Goal: Obtain resource: Download file/media

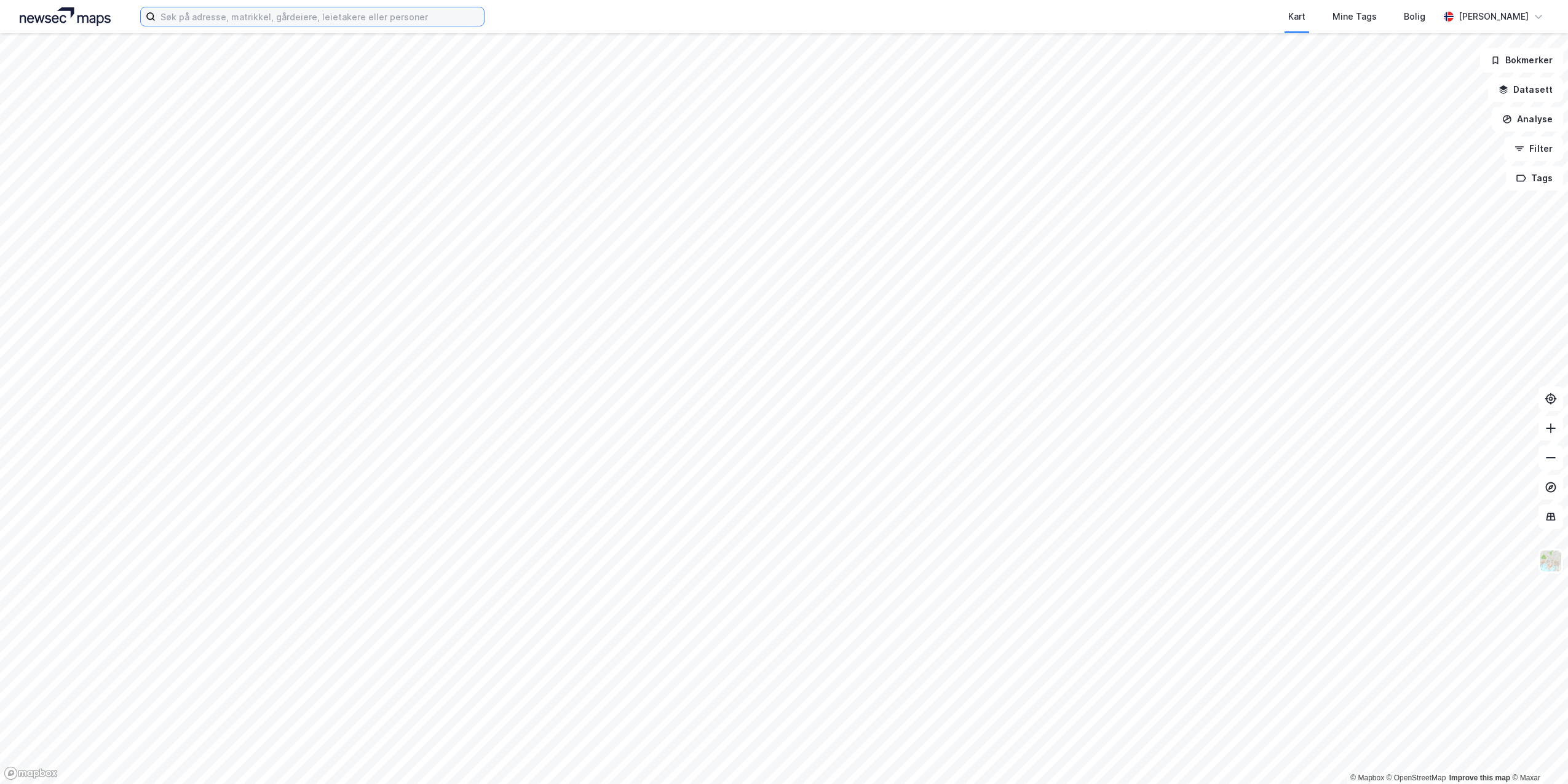
click at [192, 19] on input at bounding box center [320, 16] width 329 height 18
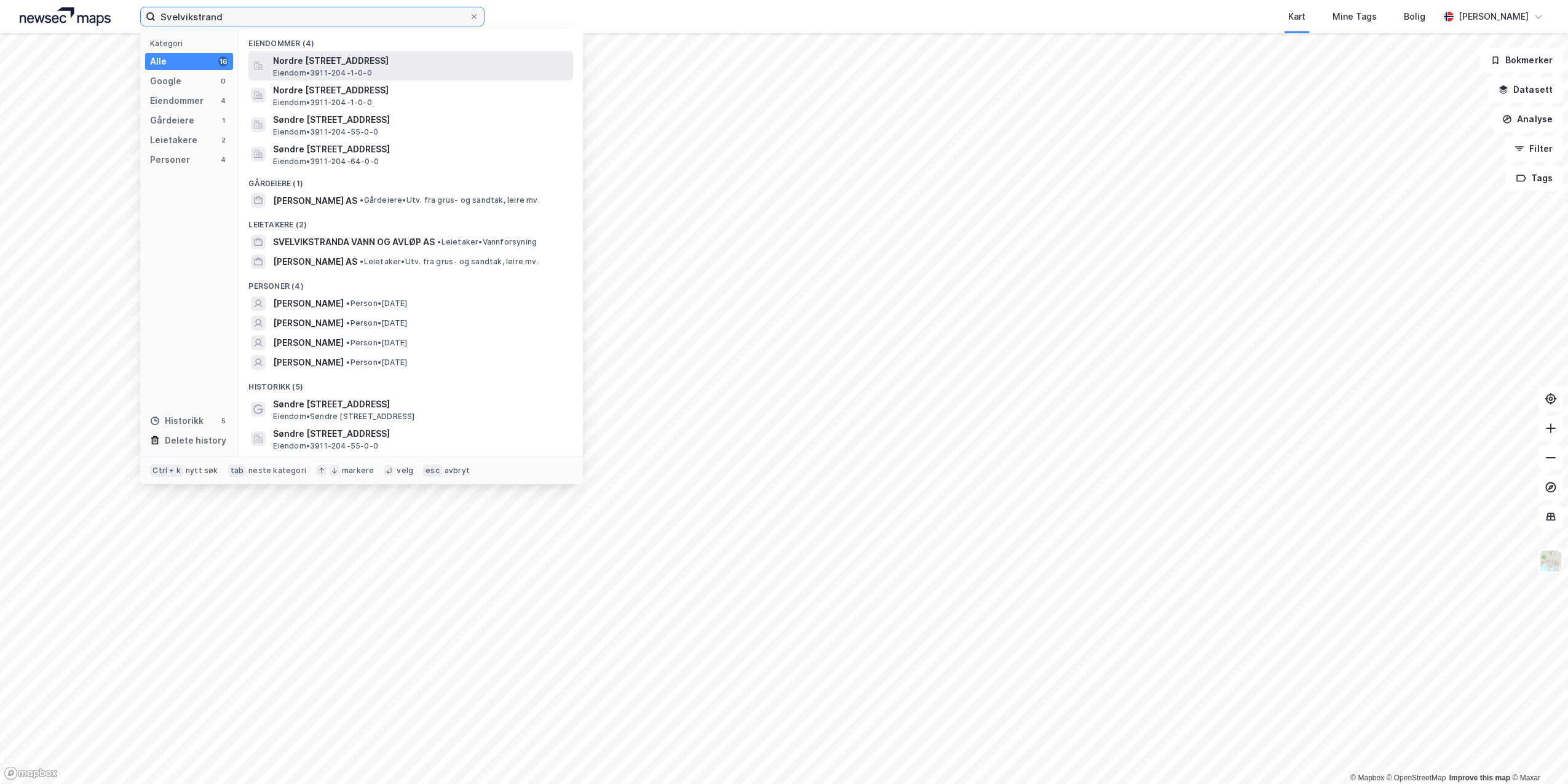
type input "Svelvikstrand"
click at [327, 65] on span "Nordre [STREET_ADDRESS]" at bounding box center [420, 61] width 295 height 15
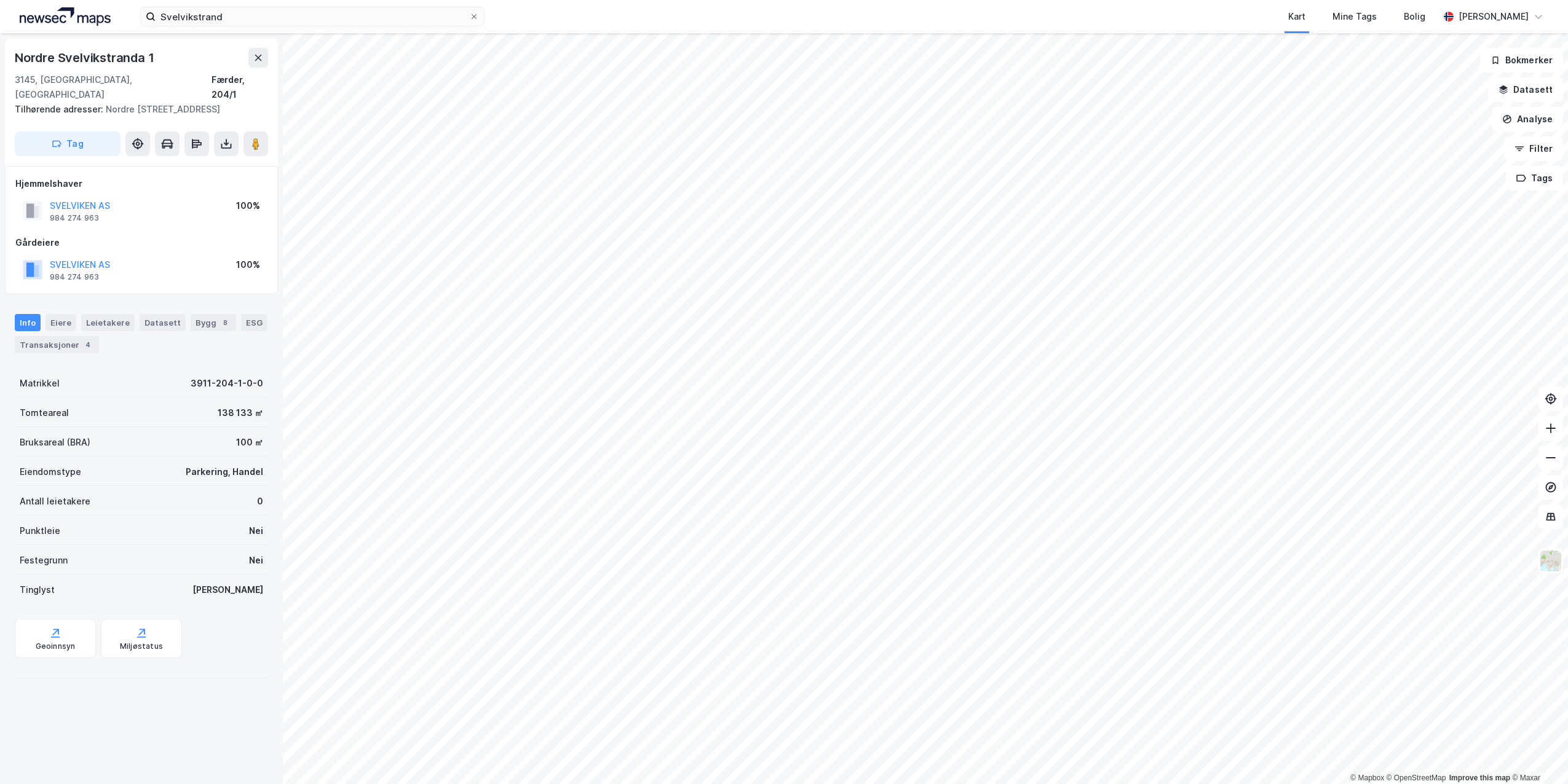
click at [730, 783] on html "Svelvikstrand Kart Mine Tags Bolig Peter Svarstad © Mapbox © OpenStreetMap Impr…" at bounding box center [784, 392] width 1568 height 784
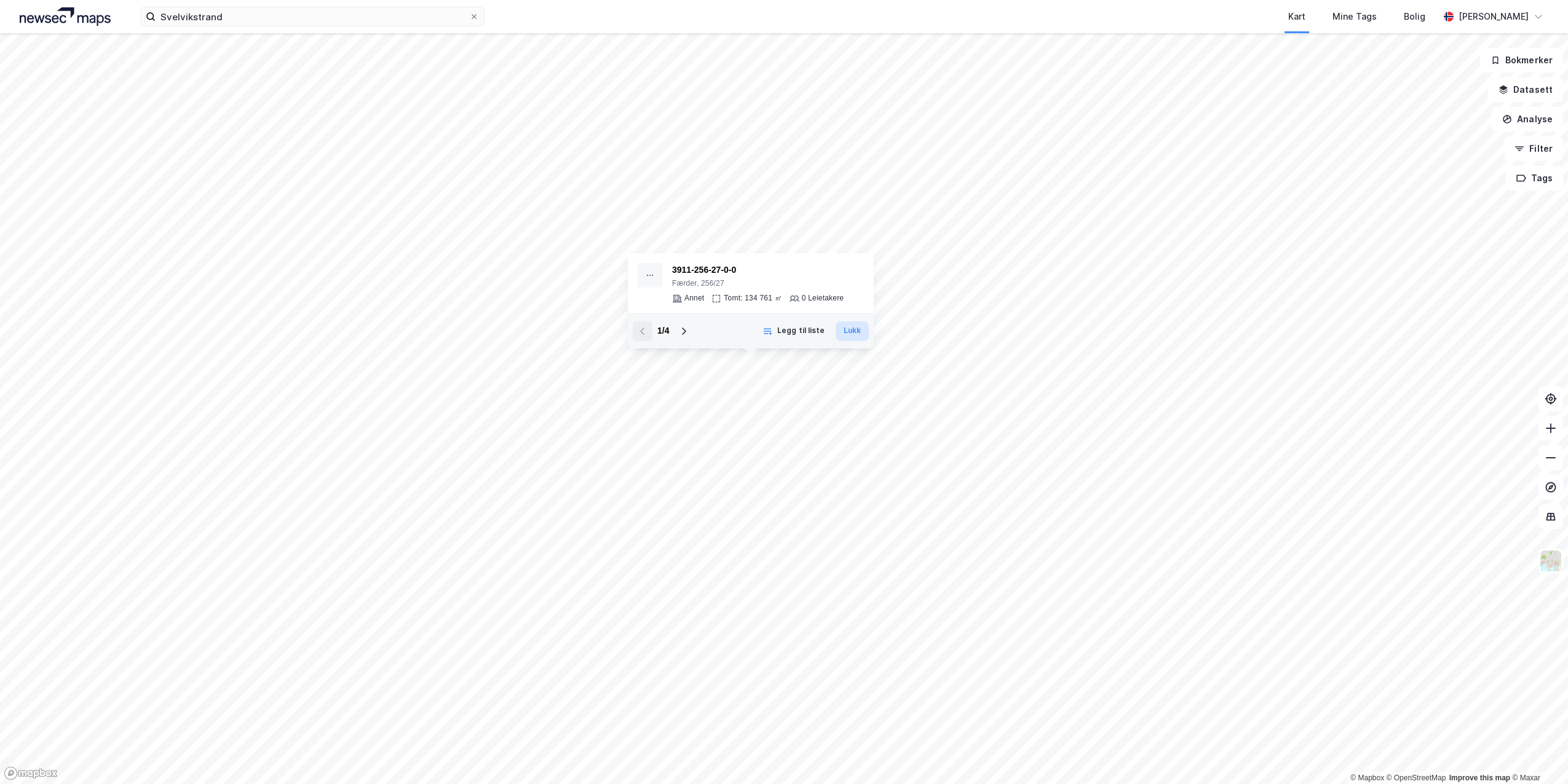
click at [852, 328] on button "Lukk" at bounding box center [852, 331] width 33 height 20
click at [857, 334] on button "Lukk" at bounding box center [852, 331] width 33 height 20
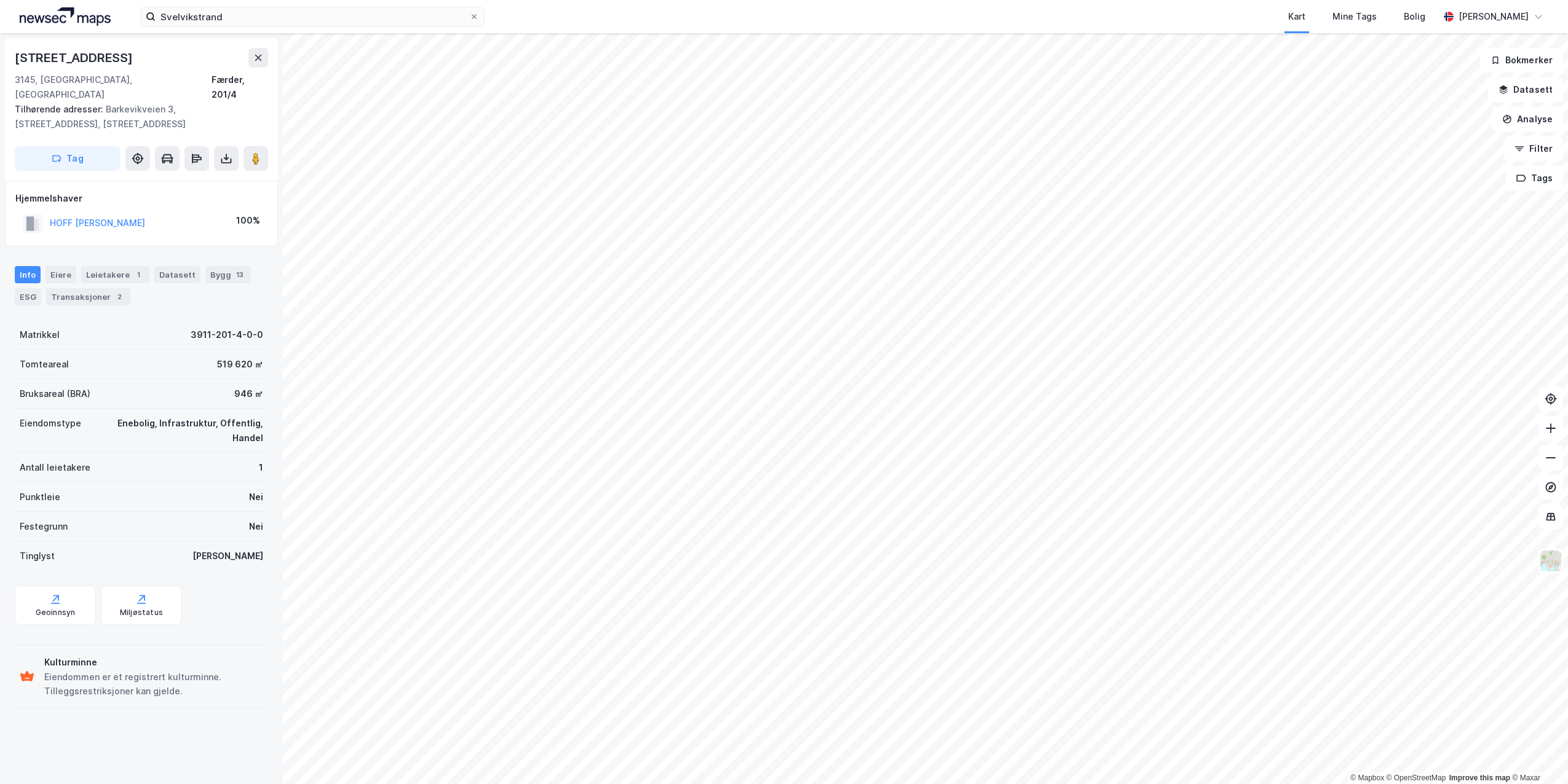
click at [923, 783] on html "Svelvikstrand Kart Mine Tags Bolig Peter Svarstad © Mapbox © OpenStreetMap Impr…" at bounding box center [784, 392] width 1568 height 784
click at [976, 783] on html "Svelvikstrand Kart Mine Tags Bolig Peter Svarstad © Mapbox © OpenStreetMap Impr…" at bounding box center [784, 392] width 1568 height 784
click at [1020, 783] on html "Svelvikstrand Kart Mine Tags Bolig Peter Svarstad © Mapbox © OpenStreetMap Impr…" at bounding box center [784, 392] width 1568 height 784
click at [972, 783] on html "Svelvikstrand Kart Mine Tags Bolig Peter Svarstad © Mapbox © OpenStreetMap Impr…" at bounding box center [784, 392] width 1568 height 784
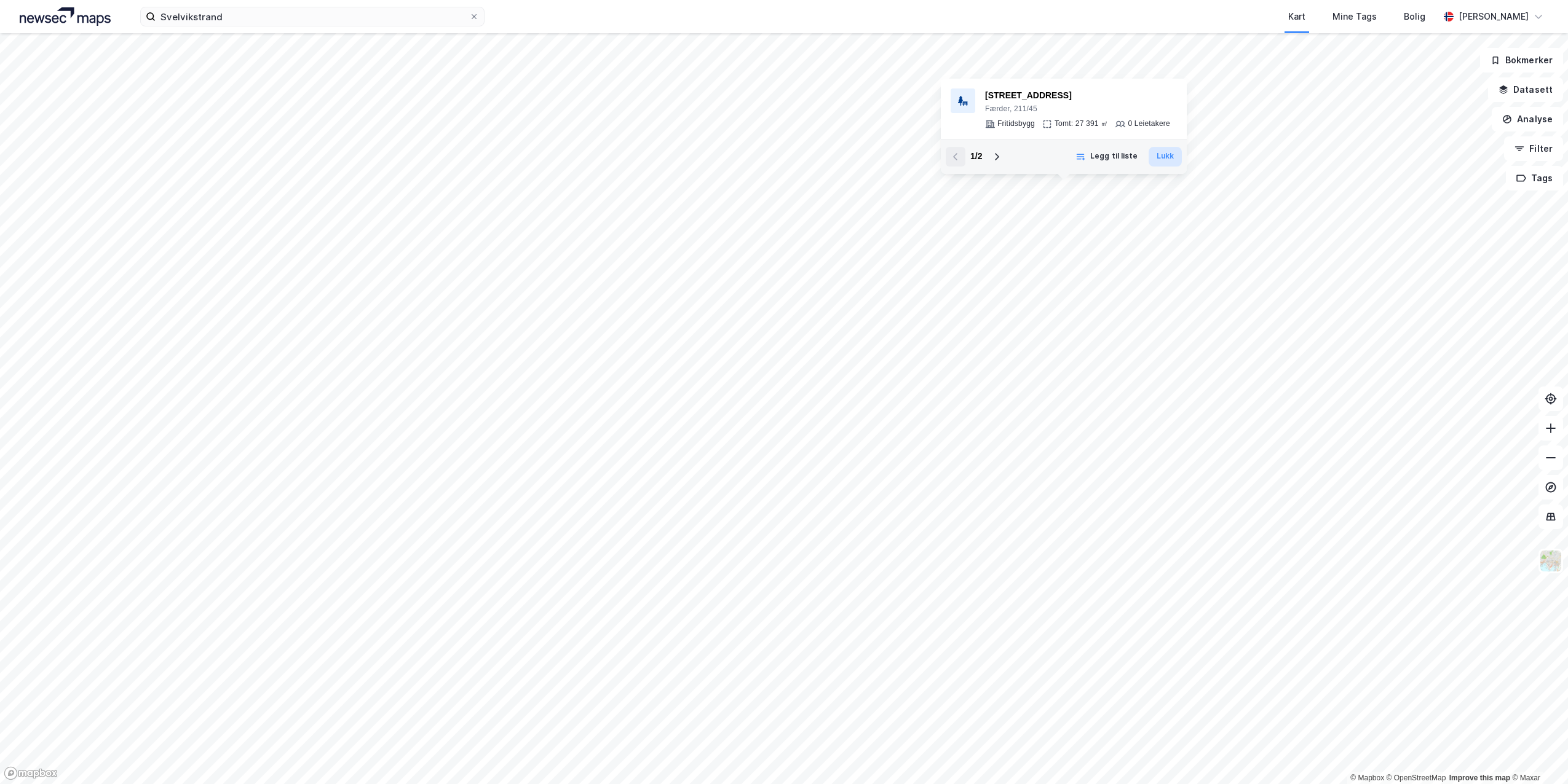
click at [1165, 153] on button "Lukk" at bounding box center [1165, 157] width 33 height 20
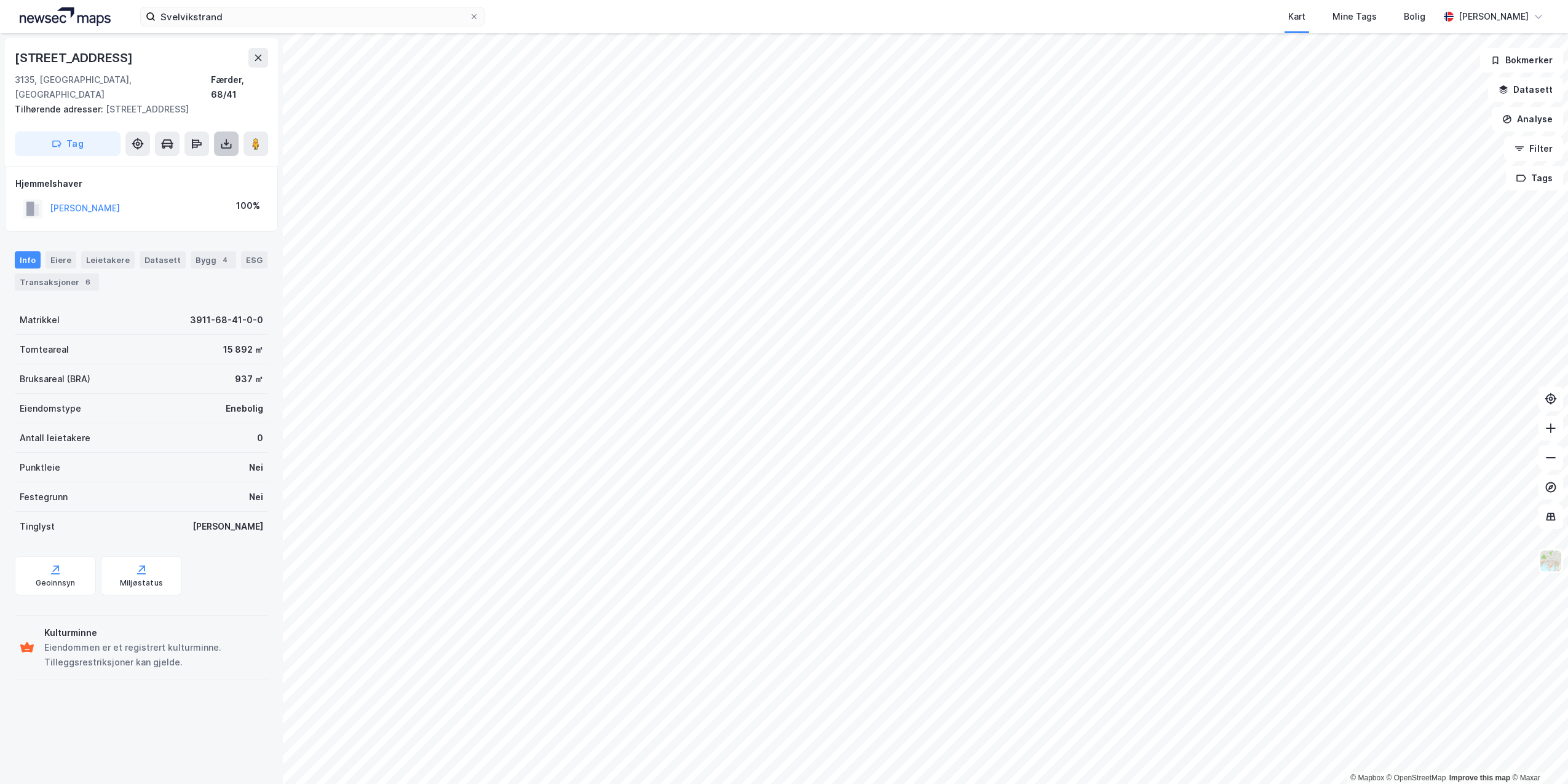
click at [223, 138] on icon at bounding box center [226, 143] width 13 height 13
click at [191, 163] on div "Last ned grunnbok" at bounding box center [165, 168] width 71 height 10
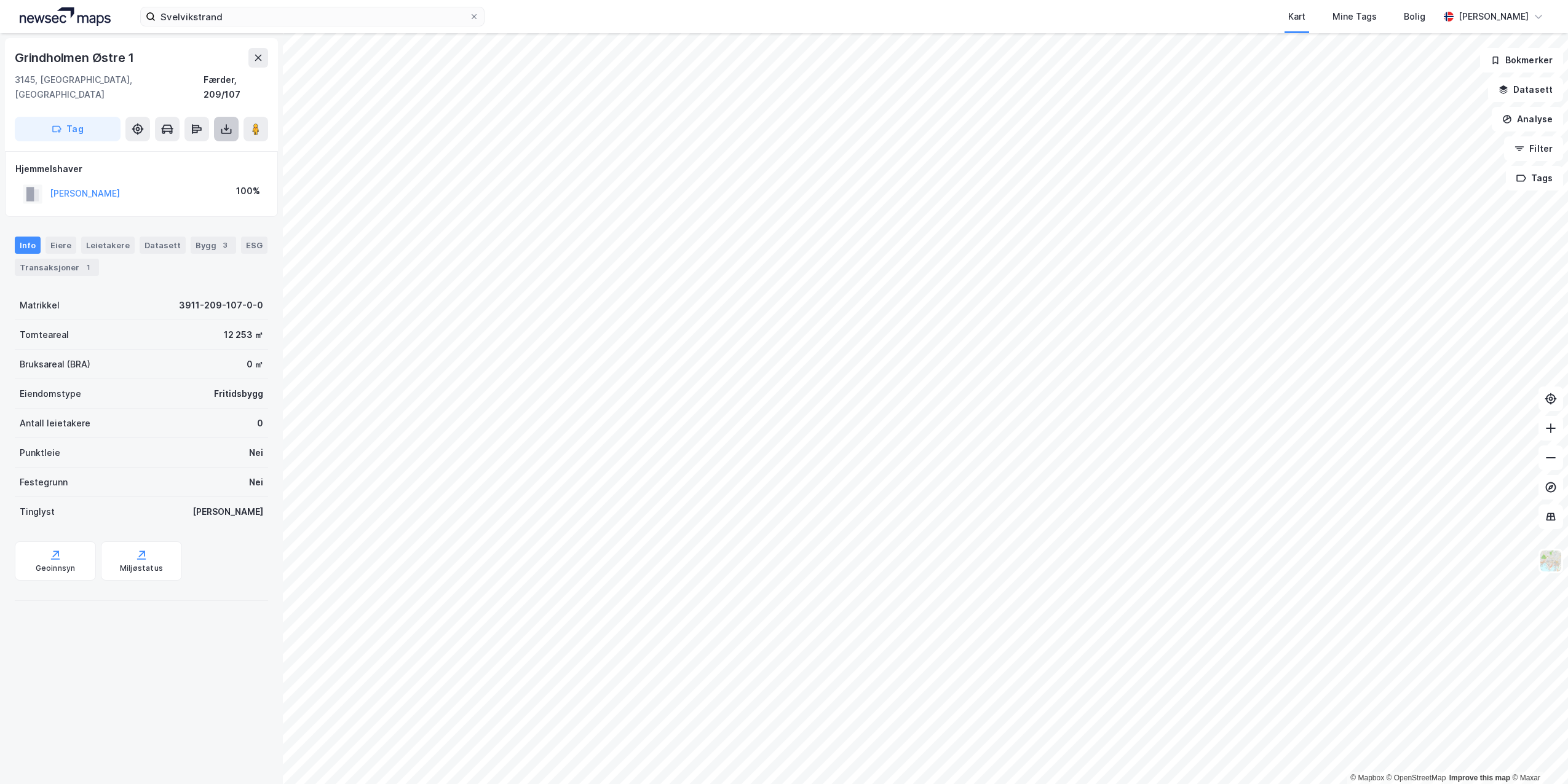
click at [227, 128] on icon at bounding box center [226, 129] width 5 height 3
click at [164, 149] on div "Last ned grunnbok" at bounding box center [165, 153] width 71 height 10
click at [226, 123] on icon at bounding box center [226, 129] width 13 height 13
click at [176, 149] on div "Last ned grunnbok" at bounding box center [165, 153] width 71 height 10
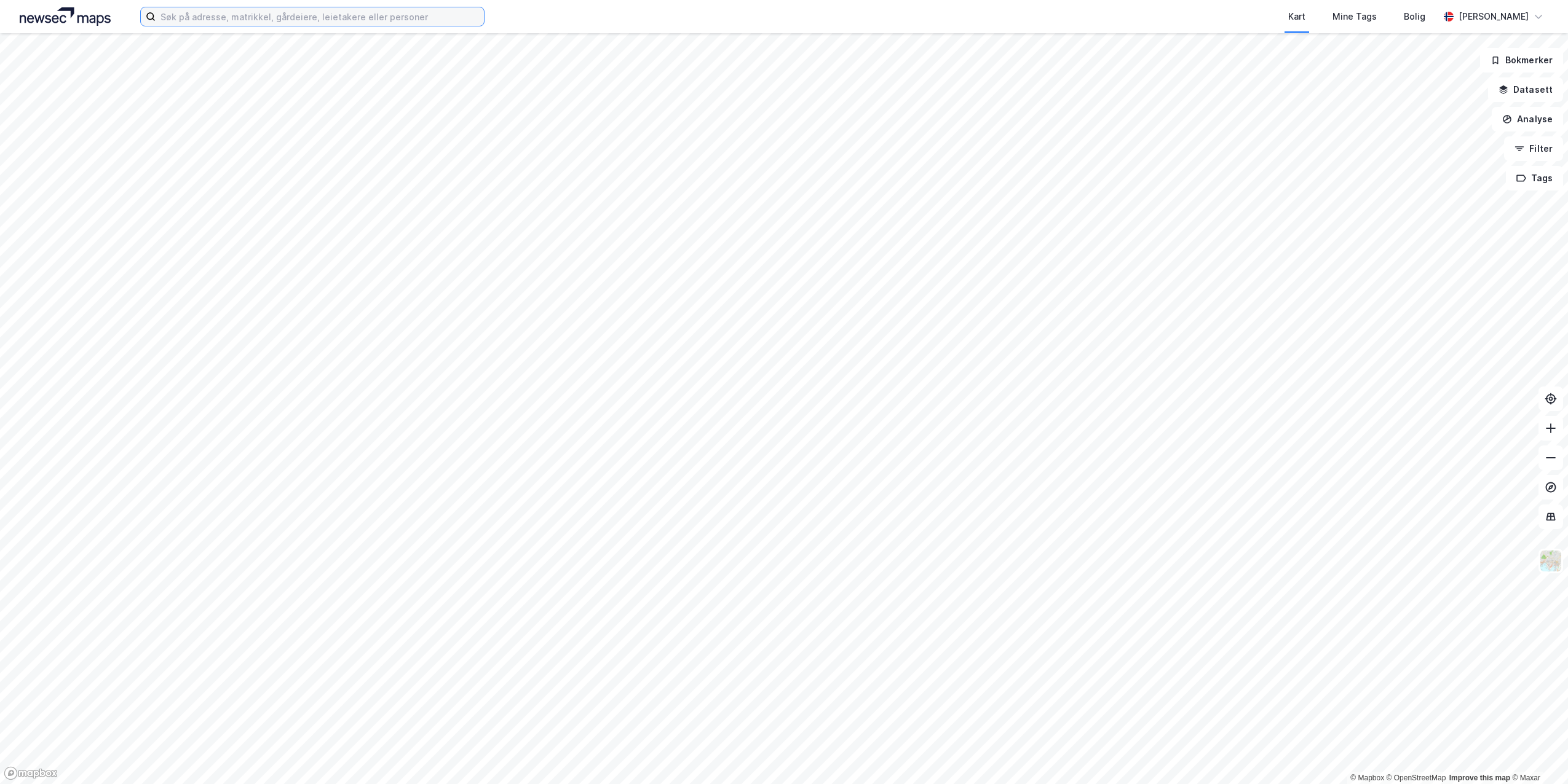
click at [256, 18] on input at bounding box center [320, 16] width 329 height 18
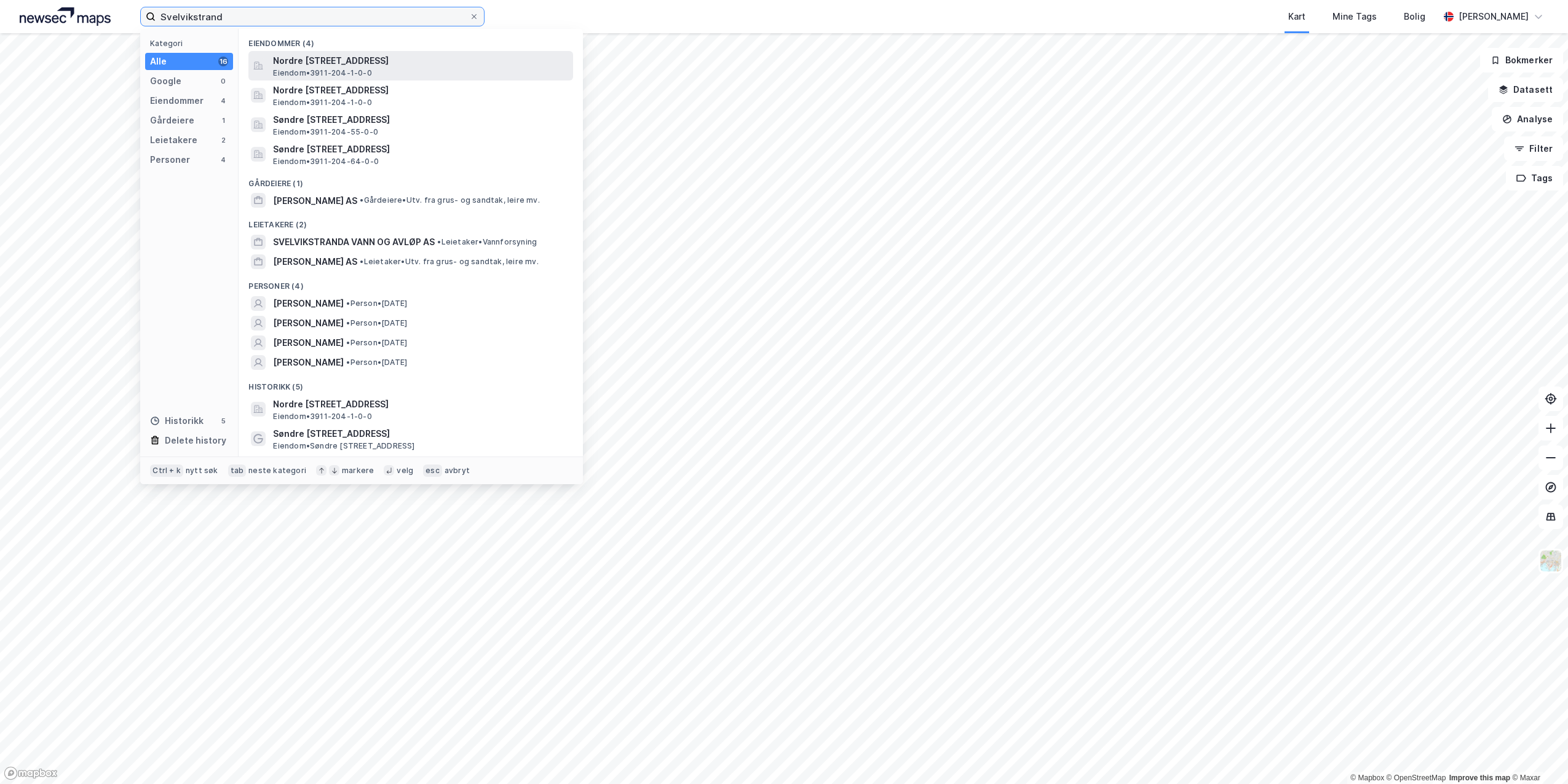
type input "Svelvikstrand"
click at [309, 62] on span "Nordre [STREET_ADDRESS]" at bounding box center [420, 61] width 295 height 15
